Goal: Task Accomplishment & Management: Complete application form

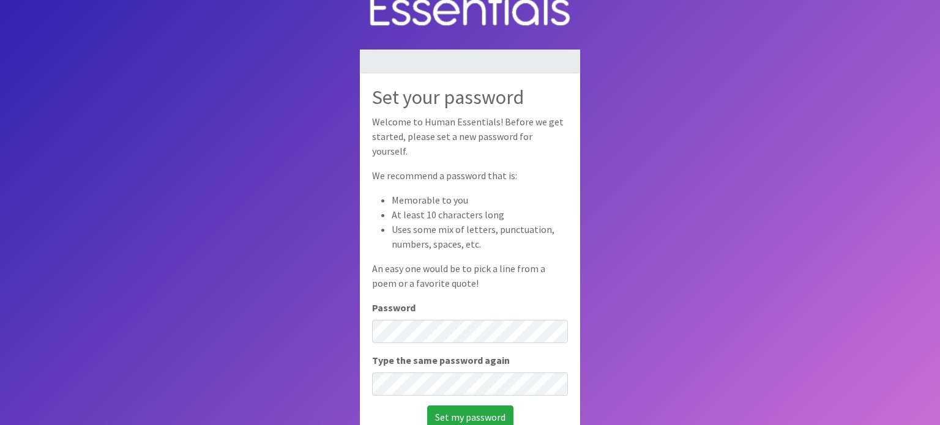
scroll to position [44, 0]
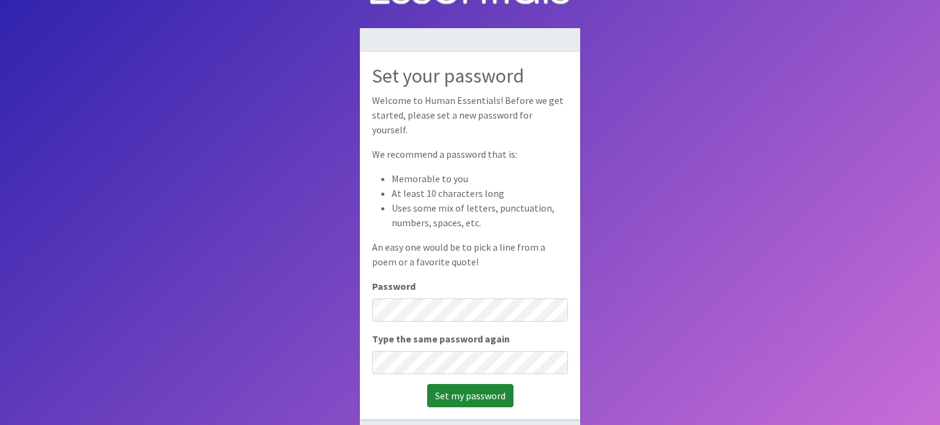
click at [465, 392] on input "Set my password" at bounding box center [470, 395] width 86 height 23
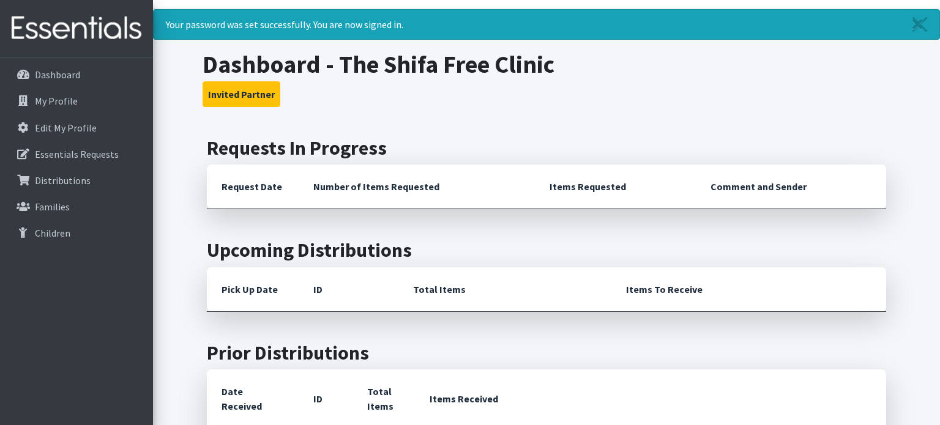
scroll to position [24, 0]
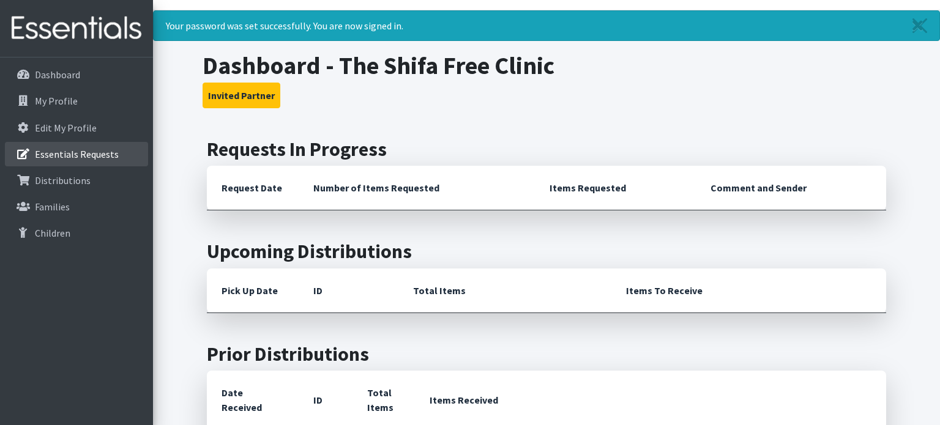
click at [96, 161] on link "Essentials Requests" at bounding box center [76, 154] width 143 height 24
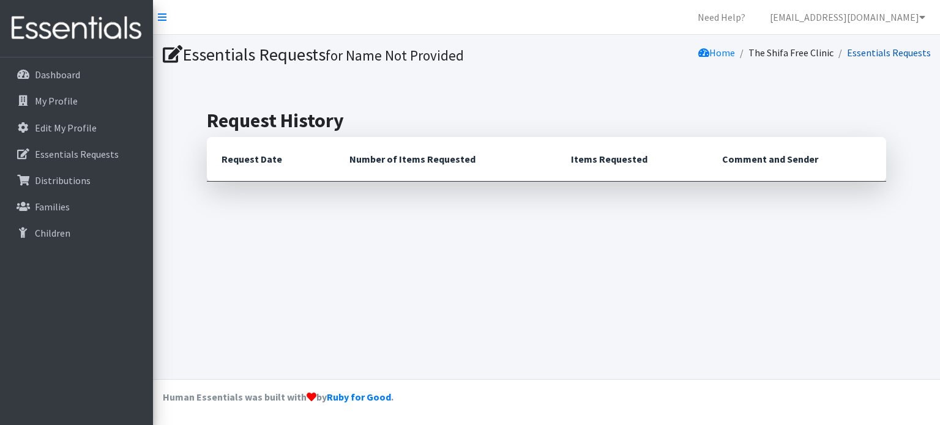
click at [883, 54] on link "Essentials Requests" at bounding box center [889, 52] width 84 height 12
click at [70, 72] on p "Dashboard" at bounding box center [57, 75] width 45 height 12
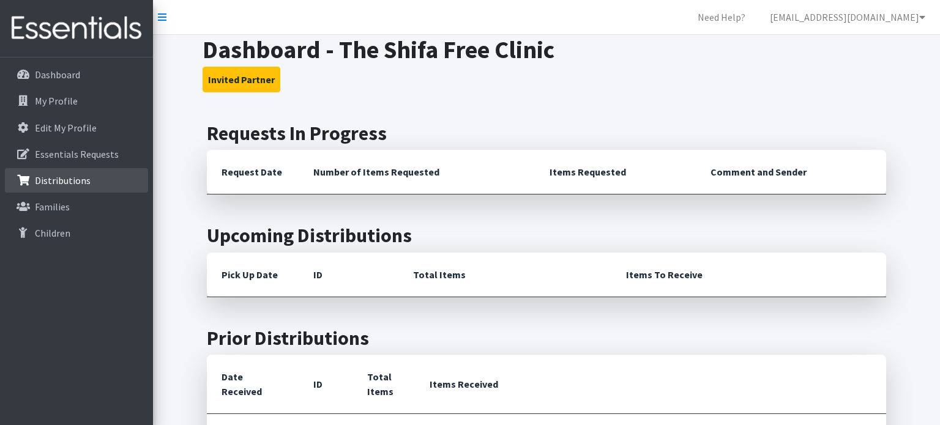
click at [83, 185] on p "Distributions" at bounding box center [63, 180] width 56 height 12
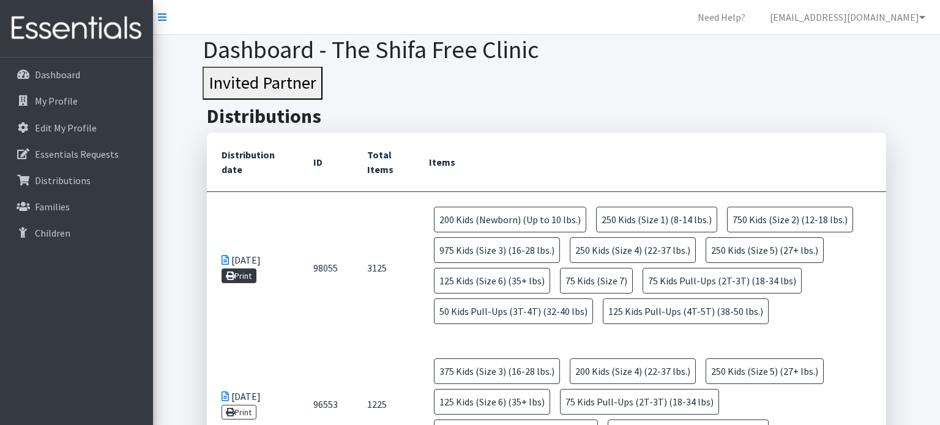
click at [241, 276] on link "Print" at bounding box center [238, 276] width 35 height 15
click at [164, 15] on icon at bounding box center [162, 17] width 9 height 10
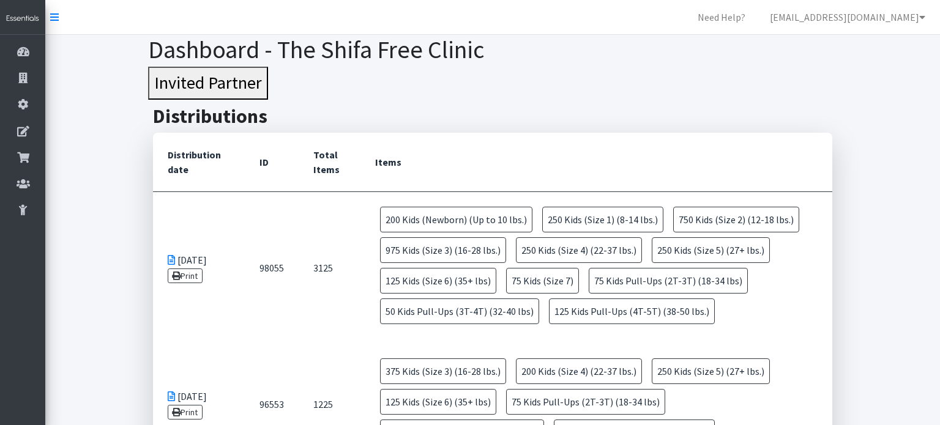
click at [248, 79] on button "Invited Partner" at bounding box center [208, 83] width 120 height 33
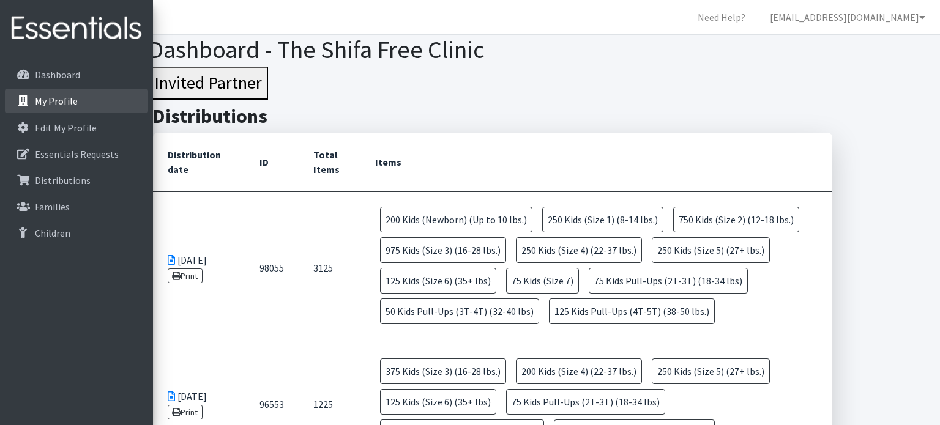
click at [84, 103] on link "My Profile" at bounding box center [76, 101] width 143 height 24
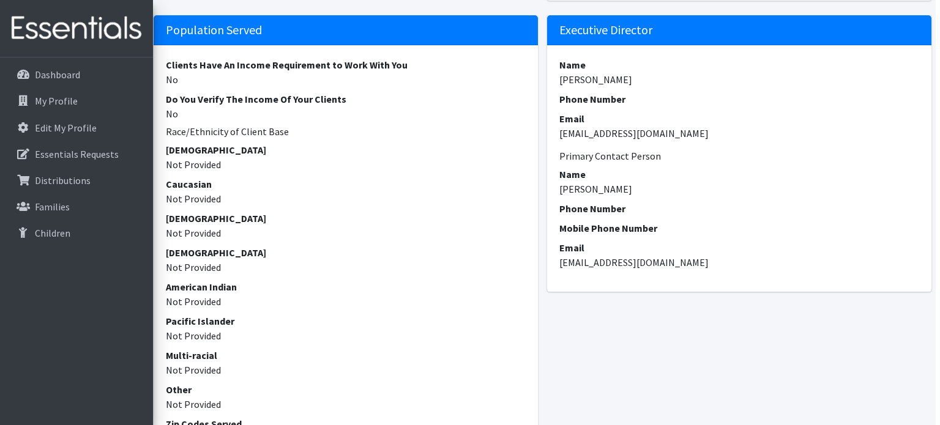
scroll to position [689, 4]
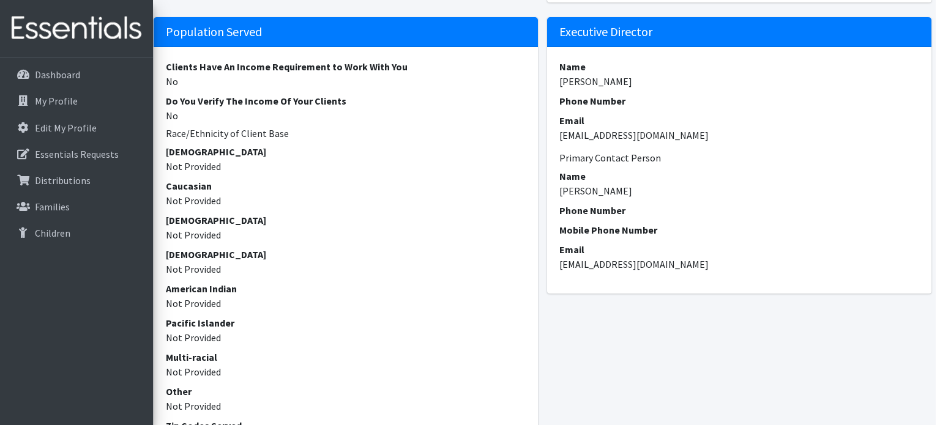
click at [614, 193] on dd "Khitam Dames" at bounding box center [739, 190] width 360 height 15
click at [652, 204] on dt "Phone Number" at bounding box center [739, 210] width 360 height 15
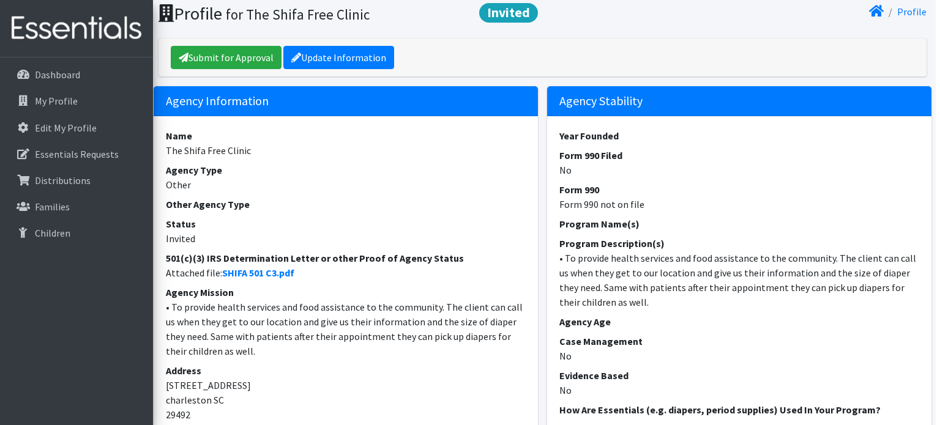
scroll to position [0, 4]
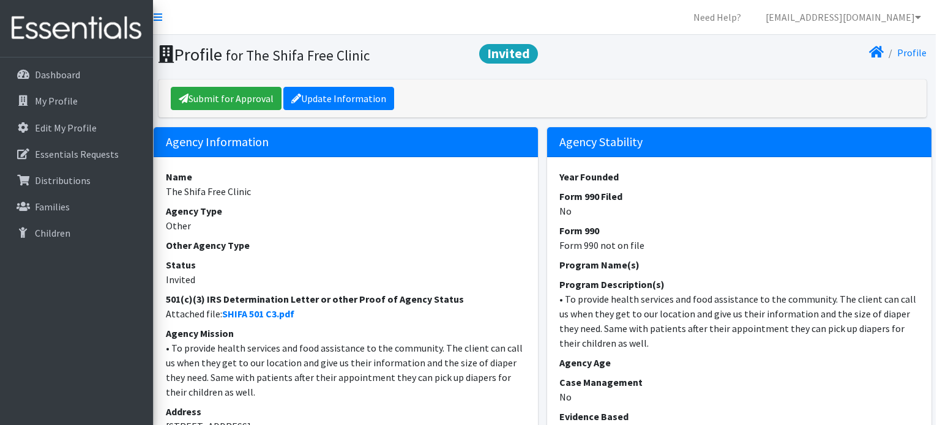
click at [519, 46] on span "Invited" at bounding box center [508, 54] width 59 height 20
click at [324, 95] on link "Update Information" at bounding box center [338, 98] width 111 height 23
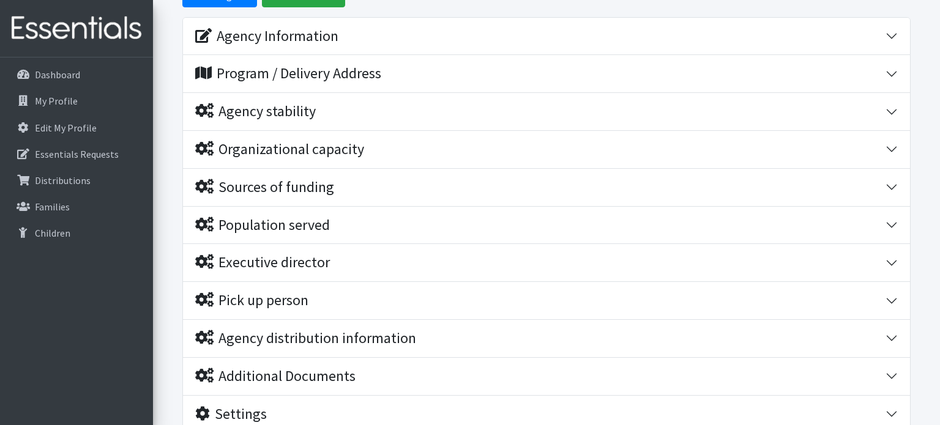
scroll to position [153, 0]
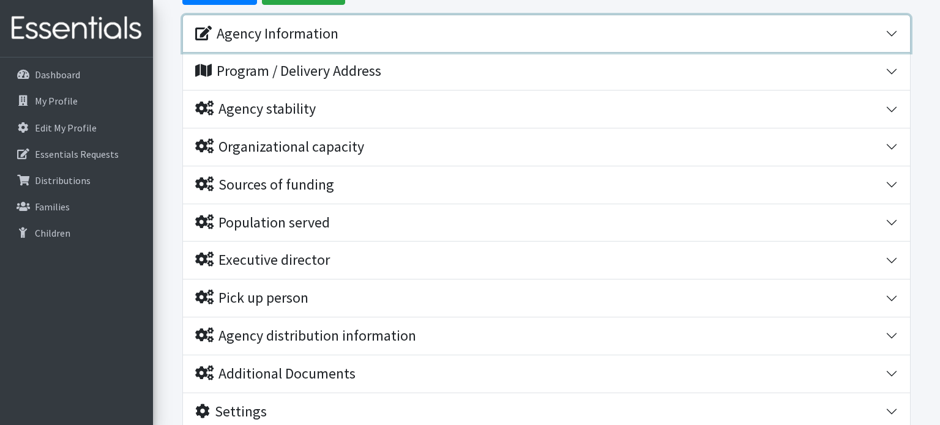
click at [231, 43] on div "Agency Information" at bounding box center [266, 34] width 143 height 18
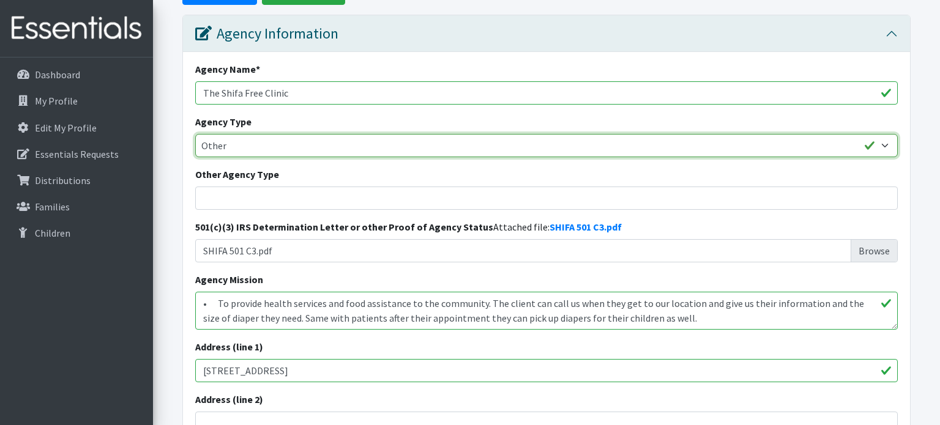
click at [883, 157] on select "Basic Needs Bank Career technical training Child abuse resource center Church o…" at bounding box center [546, 145] width 702 height 23
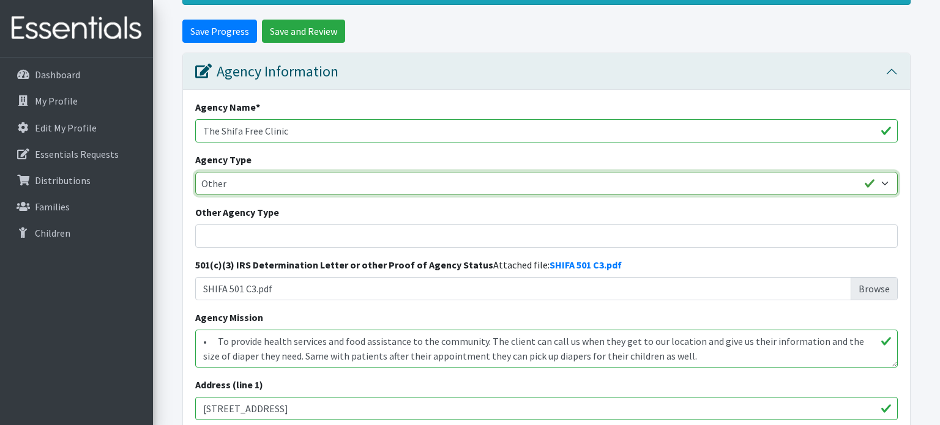
scroll to position [114, 0]
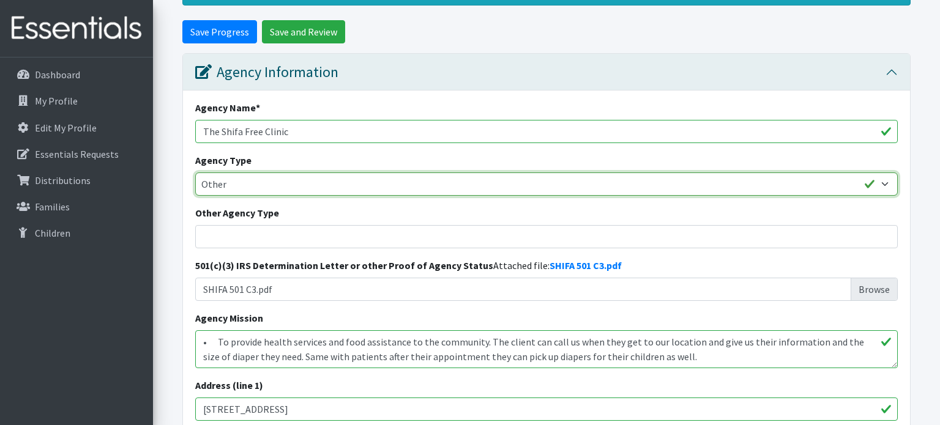
click at [217, 196] on select "Basic Needs Bank Career technical training Child abuse resource center Church o…" at bounding box center [546, 183] width 702 height 23
click at [195, 193] on select "Basic Needs Bank Career technical training Child abuse resource center Church o…" at bounding box center [546, 183] width 702 height 23
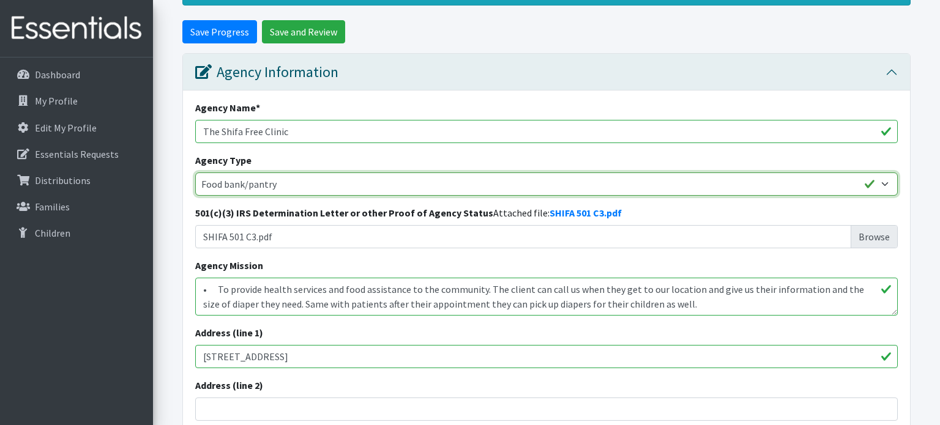
click at [884, 196] on select "Basic Needs Bank Career technical training Child abuse resource center Church o…" at bounding box center [546, 183] width 702 height 23
click at [195, 193] on select "Basic Needs Bank Career technical training Child abuse resource center Church o…" at bounding box center [546, 183] width 702 height 23
click at [759, 196] on select "Basic Needs Bank Career technical training Child abuse resource center Church o…" at bounding box center [546, 183] width 702 height 23
select select "food"
click at [195, 193] on select "Basic Needs Bank Career technical training Child abuse resource center Church o…" at bounding box center [546, 183] width 702 height 23
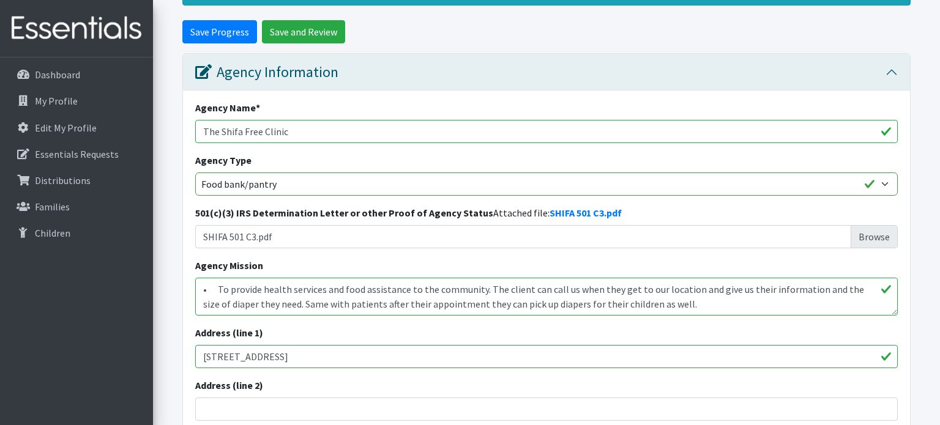
click at [429, 225] on div "Agency Name * The Shifa Free Clinic Agency Type Basic Needs Bank Career technic…" at bounding box center [546, 345] width 727 height 508
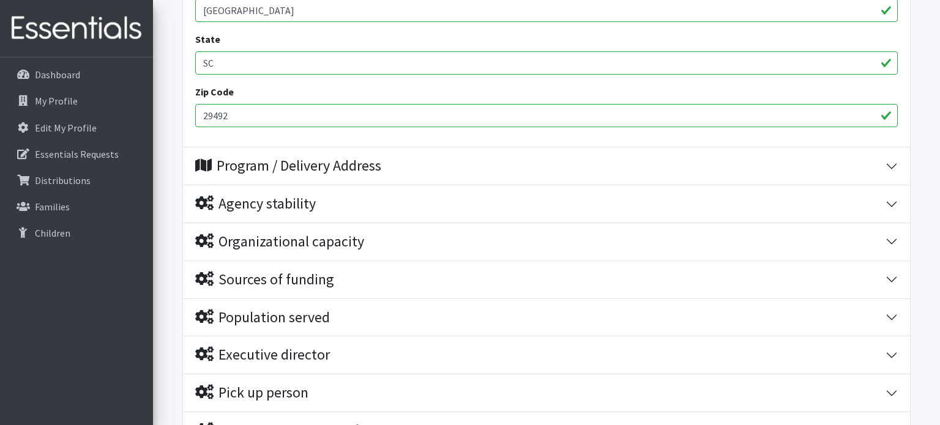
scroll to position [569, 0]
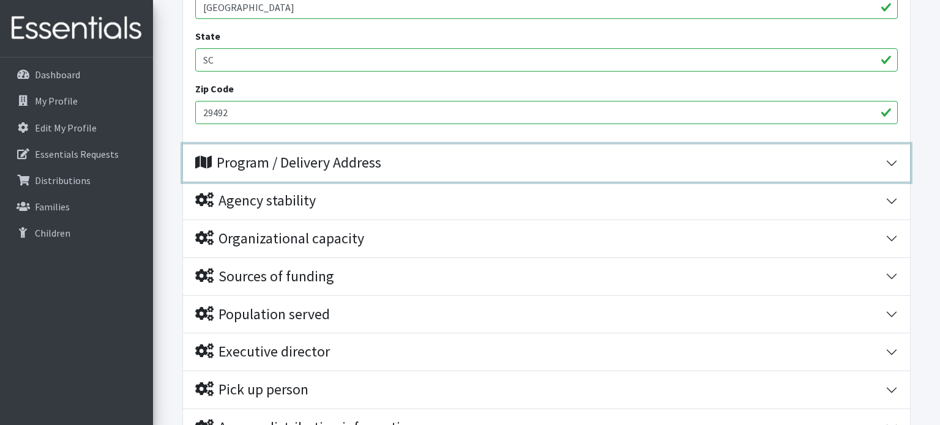
click at [882, 172] on div "Program / Delivery Address" at bounding box center [540, 163] width 690 height 18
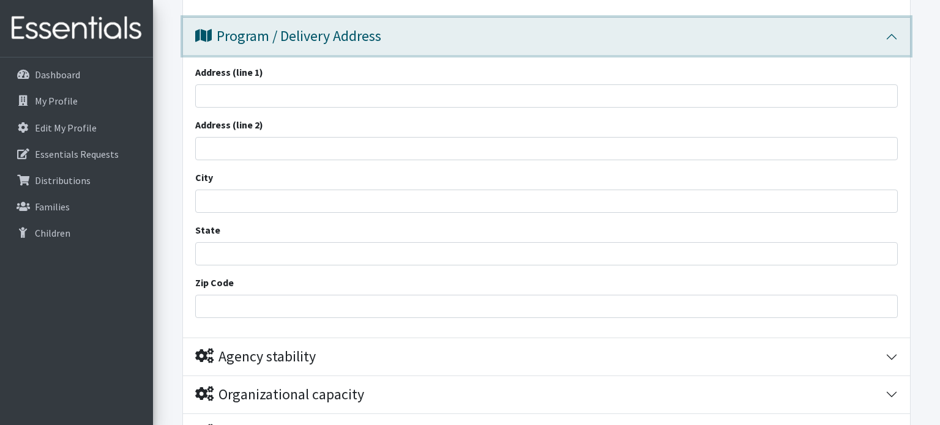
scroll to position [695, 0]
click at [894, 56] on button "Program / Delivery Address" at bounding box center [546, 36] width 727 height 37
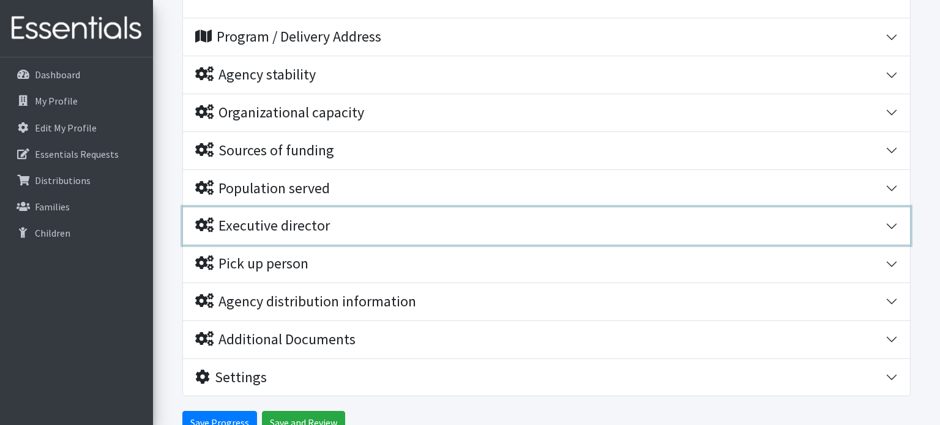
click at [438, 235] on div "Executive director" at bounding box center [540, 226] width 690 height 18
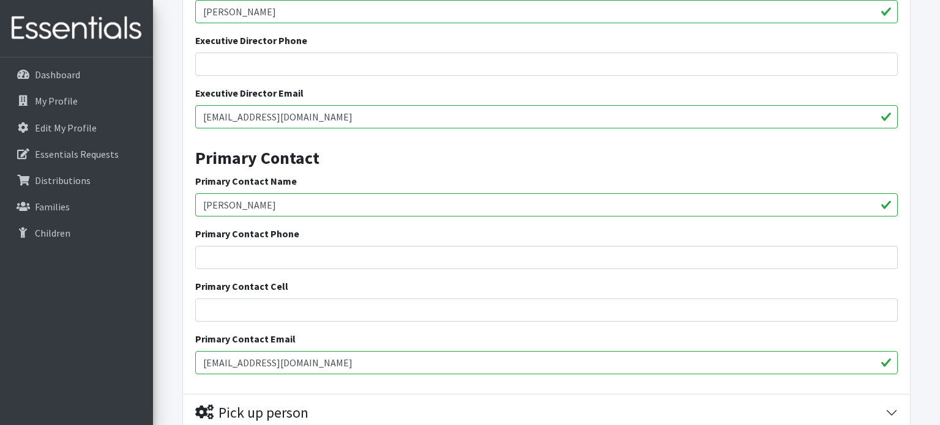
scroll to position [971, 0]
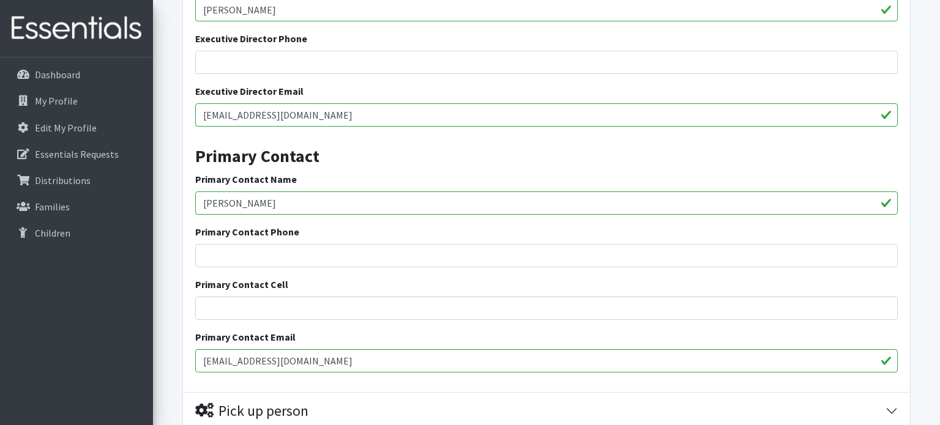
click at [294, 215] on input "Khitam Dames" at bounding box center [546, 202] width 702 height 23
type input "K"
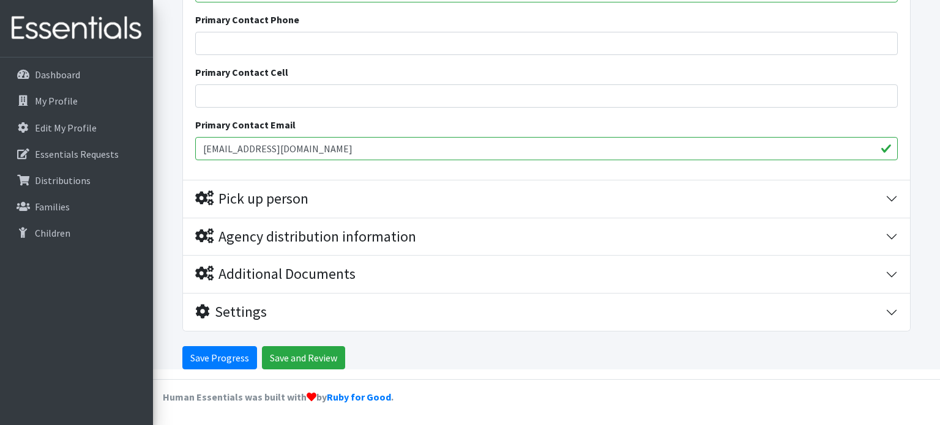
type input "[PERSON_NAME]"
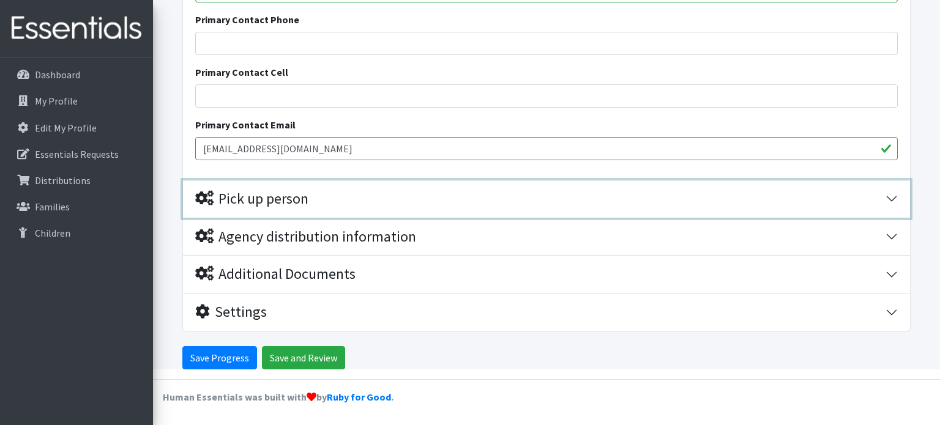
click at [577, 208] on div "Pick up person" at bounding box center [540, 199] width 690 height 18
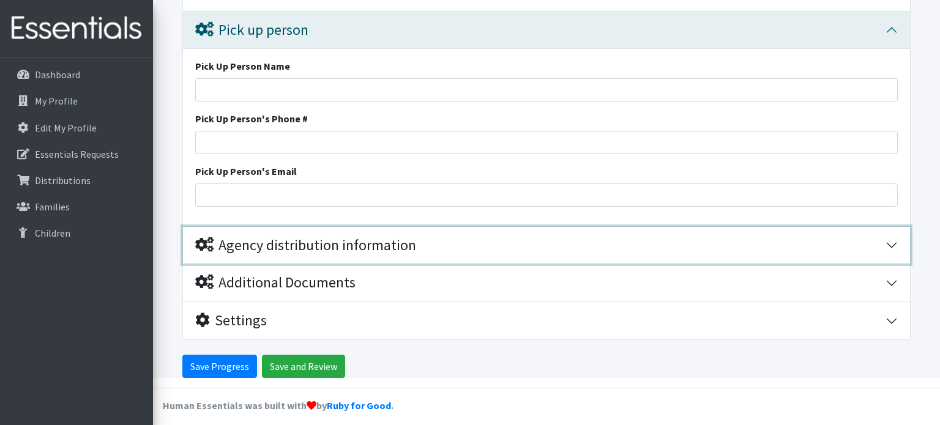
click at [573, 254] on div "Agency distribution information" at bounding box center [540, 246] width 690 height 18
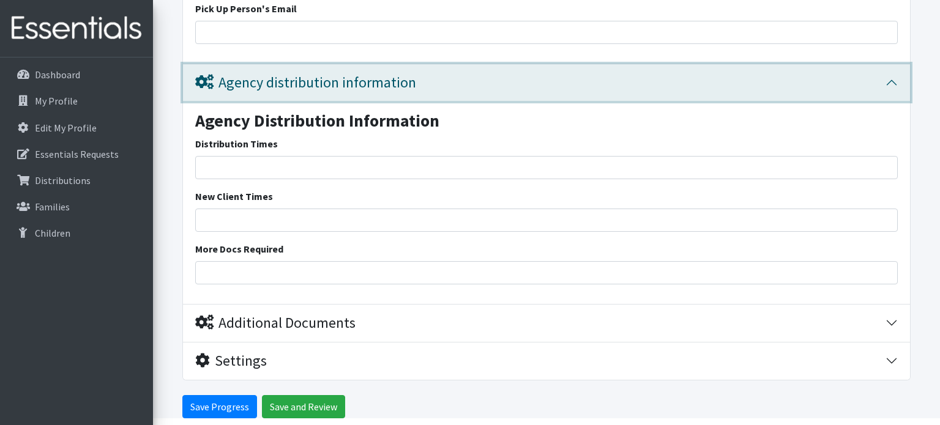
scroll to position [1514, 0]
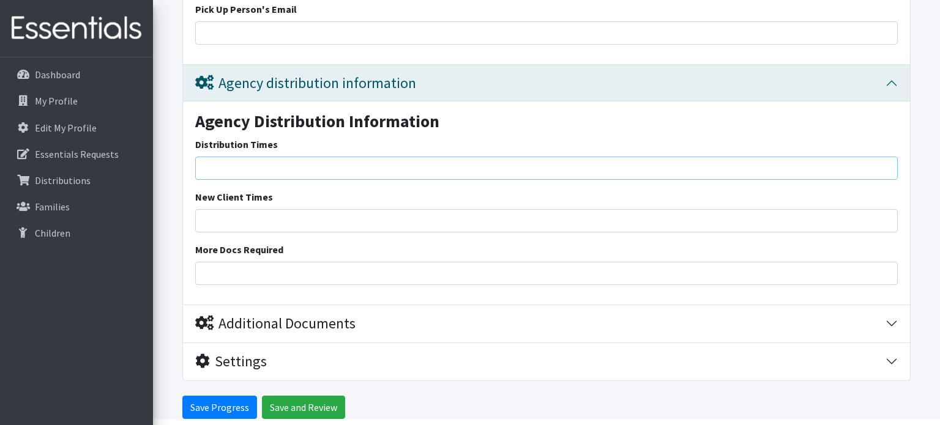
click at [596, 180] on input "Distribution Times" at bounding box center [546, 168] width 702 height 23
click at [344, 180] on input "weekdays 9am to 3pm lunch (12:30-1:00pm)" at bounding box center [546, 168] width 702 height 23
click at [410, 180] on input "weekdays 9am to 3pm lunch (12:30 pm-1:00pm)" at bounding box center [546, 168] width 702 height 23
click at [281, 180] on input "weekdays 9am to 3pm lunch (12:30 pm-1:00pm)" at bounding box center [546, 168] width 702 height 23
click at [270, 146] on div "Agency Distribution Information Distribution Times weekdays 9am to 3pm lunch (1…" at bounding box center [546, 203] width 727 height 203
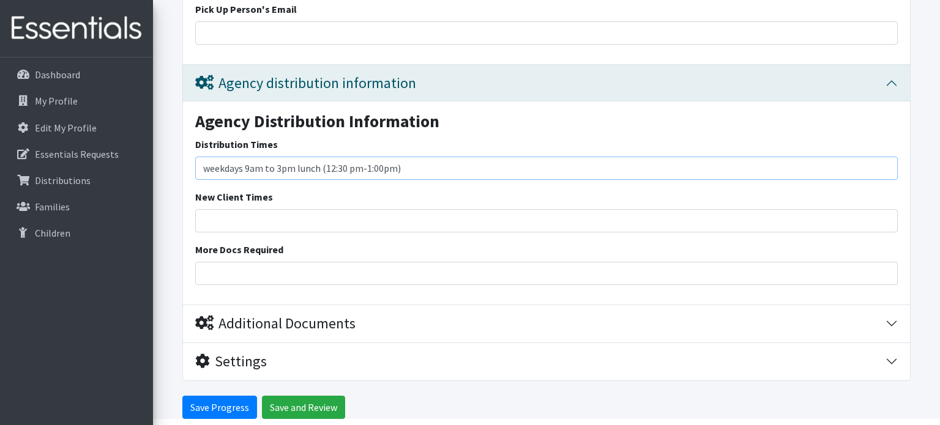
type input "weekdays 9am to 3pm lunch (12:30 pm-1:00pm)"
click at [365, 231] on input "New Client Times" at bounding box center [546, 220] width 702 height 23
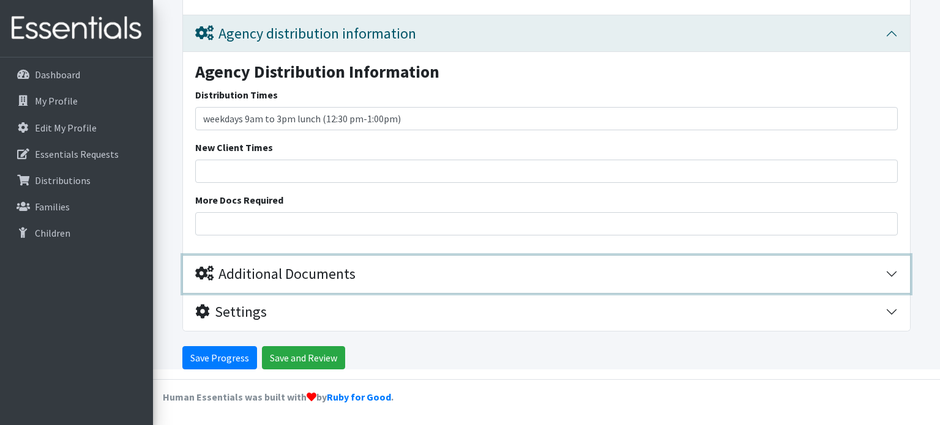
click at [587, 282] on div "Additional Documents" at bounding box center [540, 274] width 690 height 18
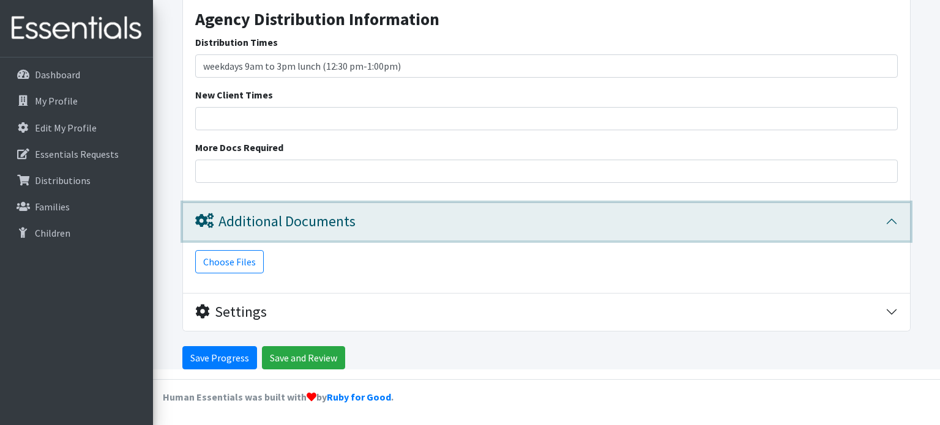
scroll to position [1634, 0]
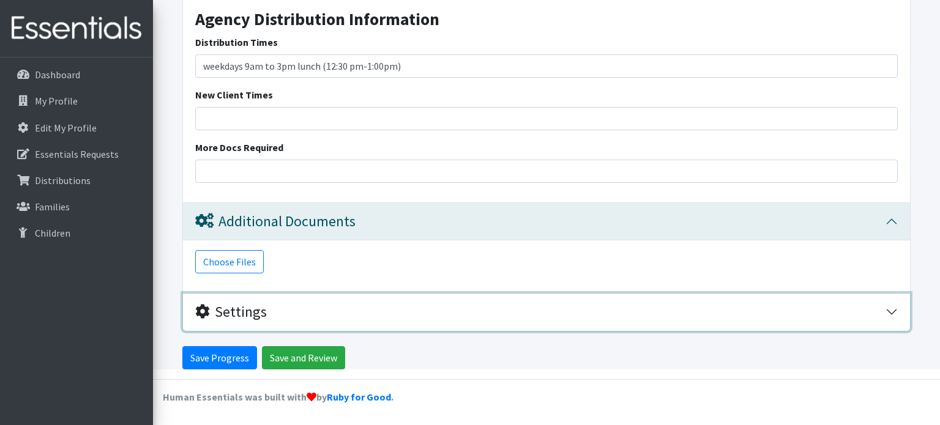
click at [598, 308] on div "Settings" at bounding box center [540, 312] width 690 height 18
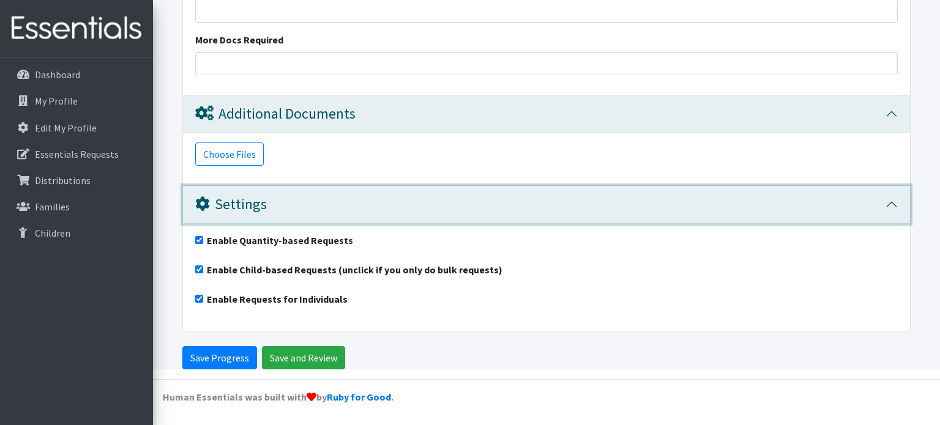
scroll to position [1741, 0]
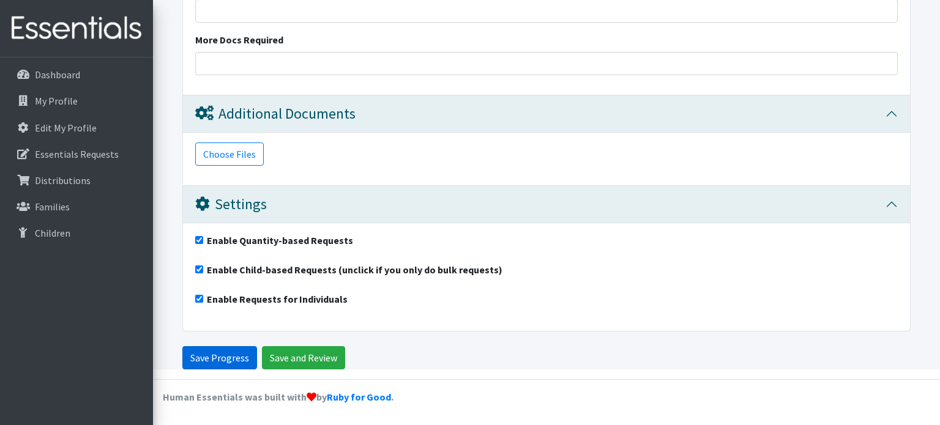
click at [198, 356] on input "Save Progress" at bounding box center [219, 357] width 75 height 23
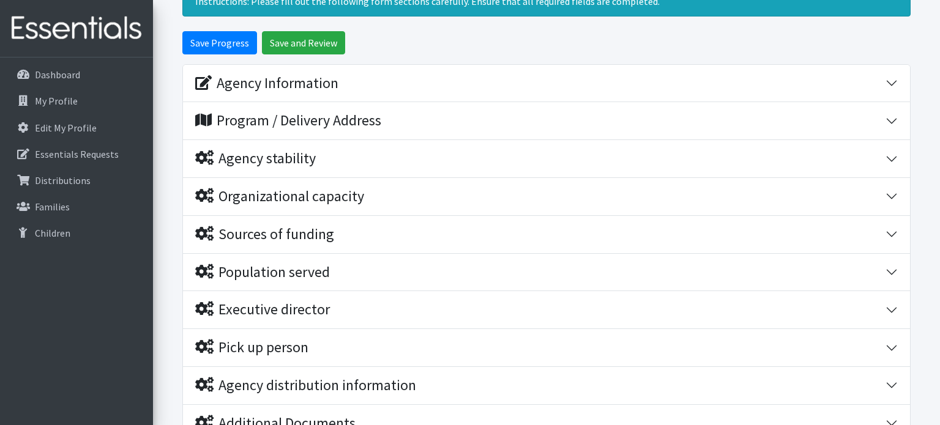
scroll to position [143, 0]
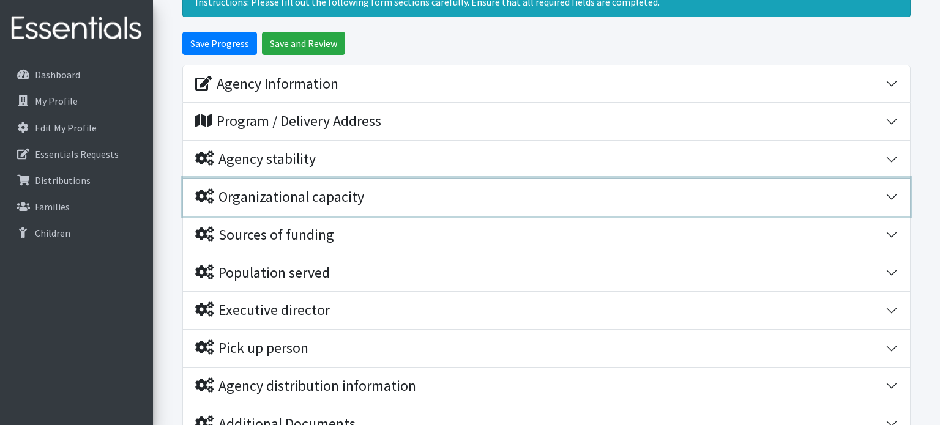
click at [658, 206] on div "Organizational capacity" at bounding box center [540, 197] width 690 height 18
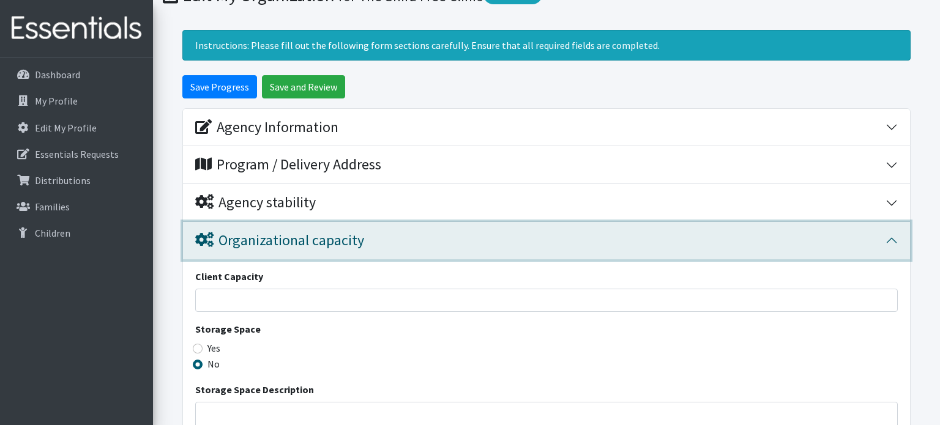
scroll to position [98, 0]
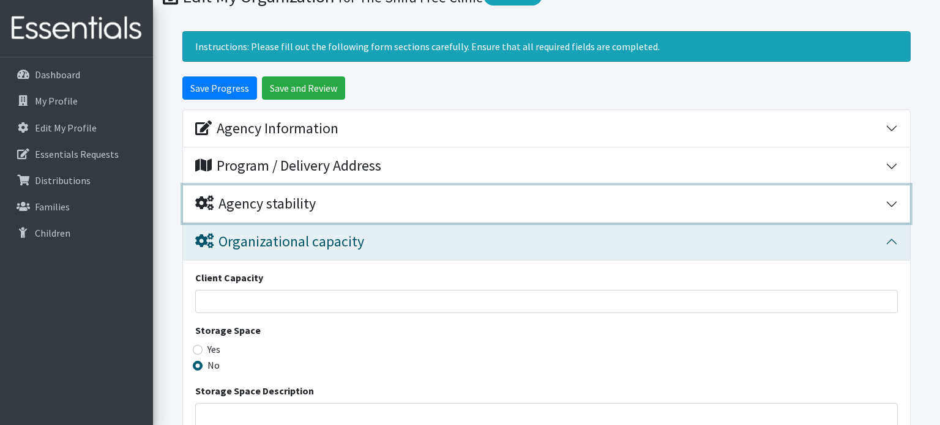
click at [680, 213] on div "Agency stability" at bounding box center [540, 204] width 690 height 18
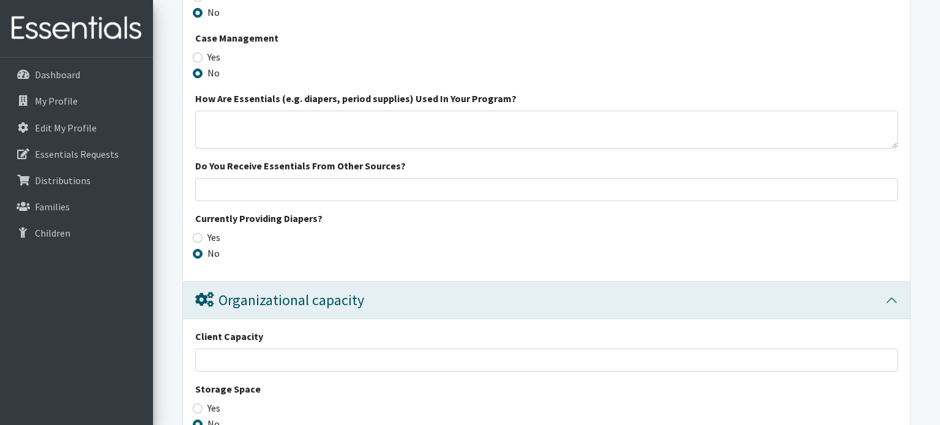
scroll to position [699, 0]
click at [199, 243] on input "Yes" at bounding box center [198, 239] width 10 height 10
radio input "true"
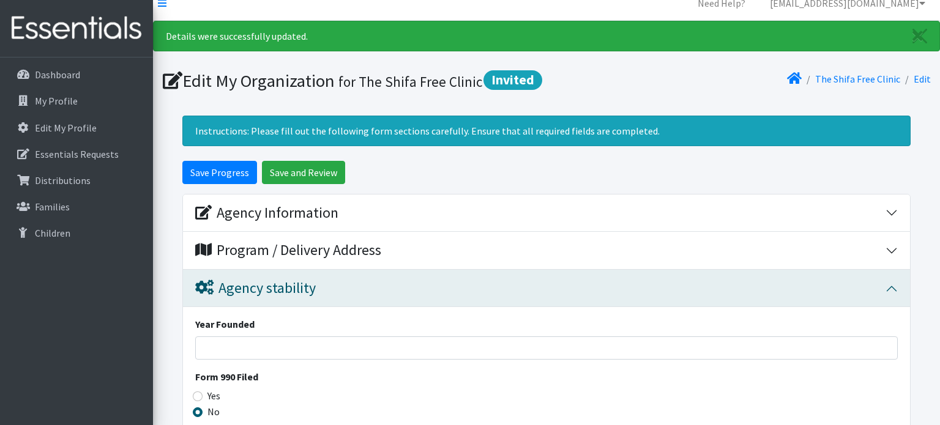
scroll to position [10, 0]
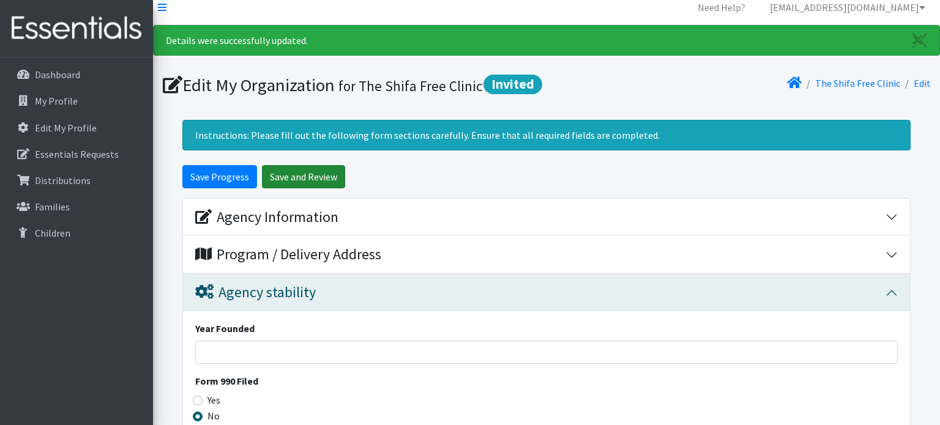
click at [292, 188] on input "Save and Review" at bounding box center [303, 176] width 83 height 23
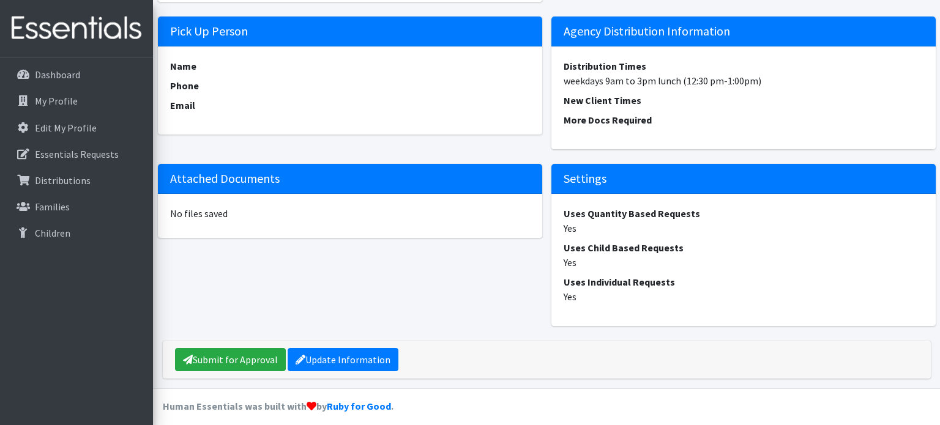
scroll to position [1338, 0]
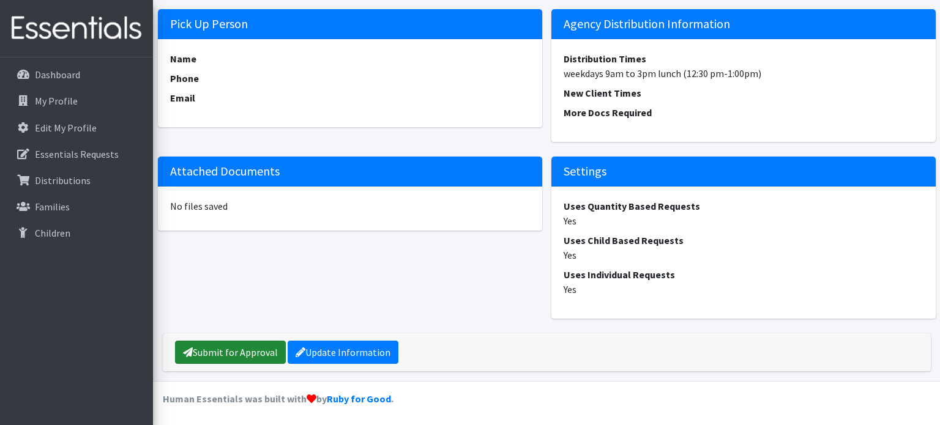
click at [266, 346] on link "Submit for Approval" at bounding box center [230, 352] width 111 height 23
